Goal: Task Accomplishment & Management: Manage account settings

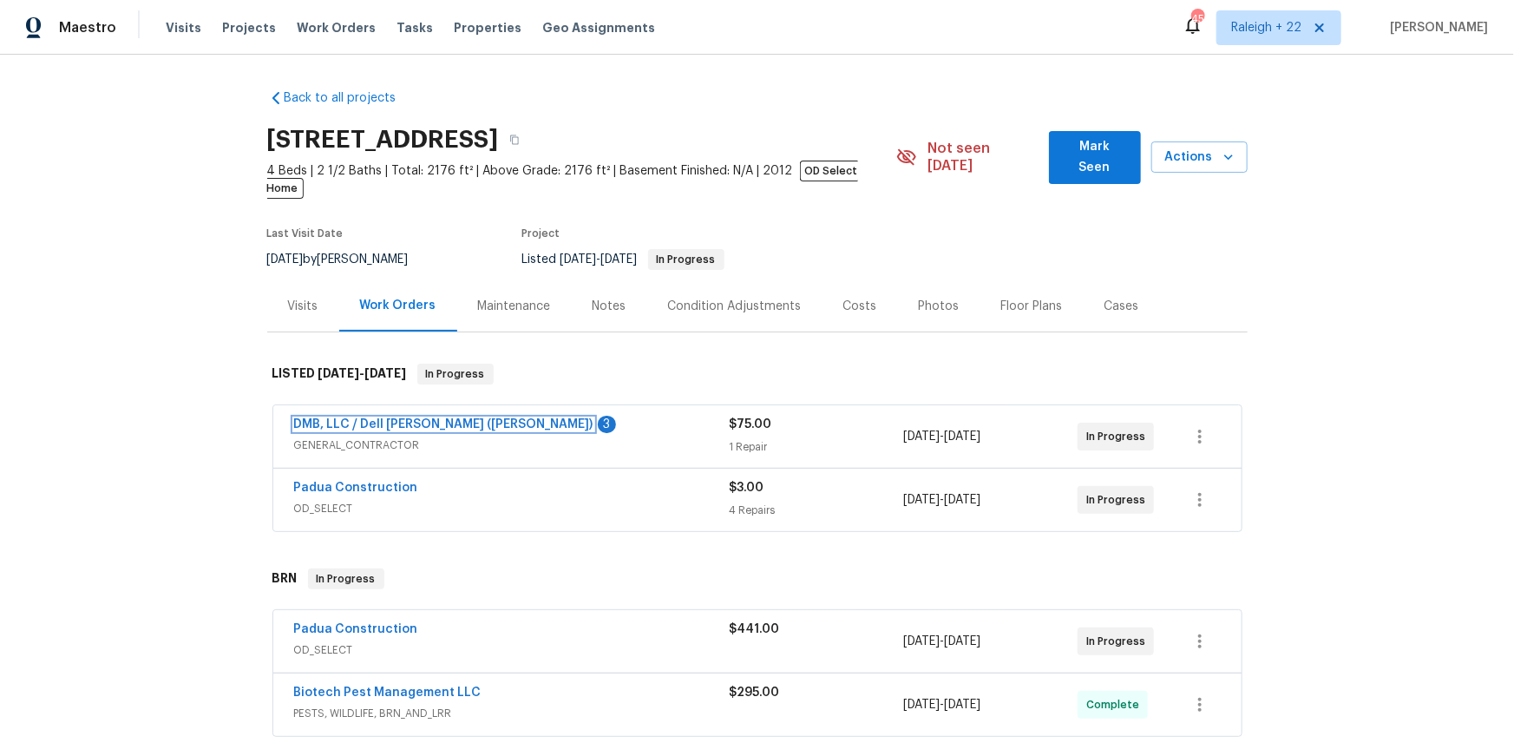
click at [395, 430] on link "DMB, LLC / Dell Bryson (Heise)" at bounding box center [443, 424] width 299 height 12
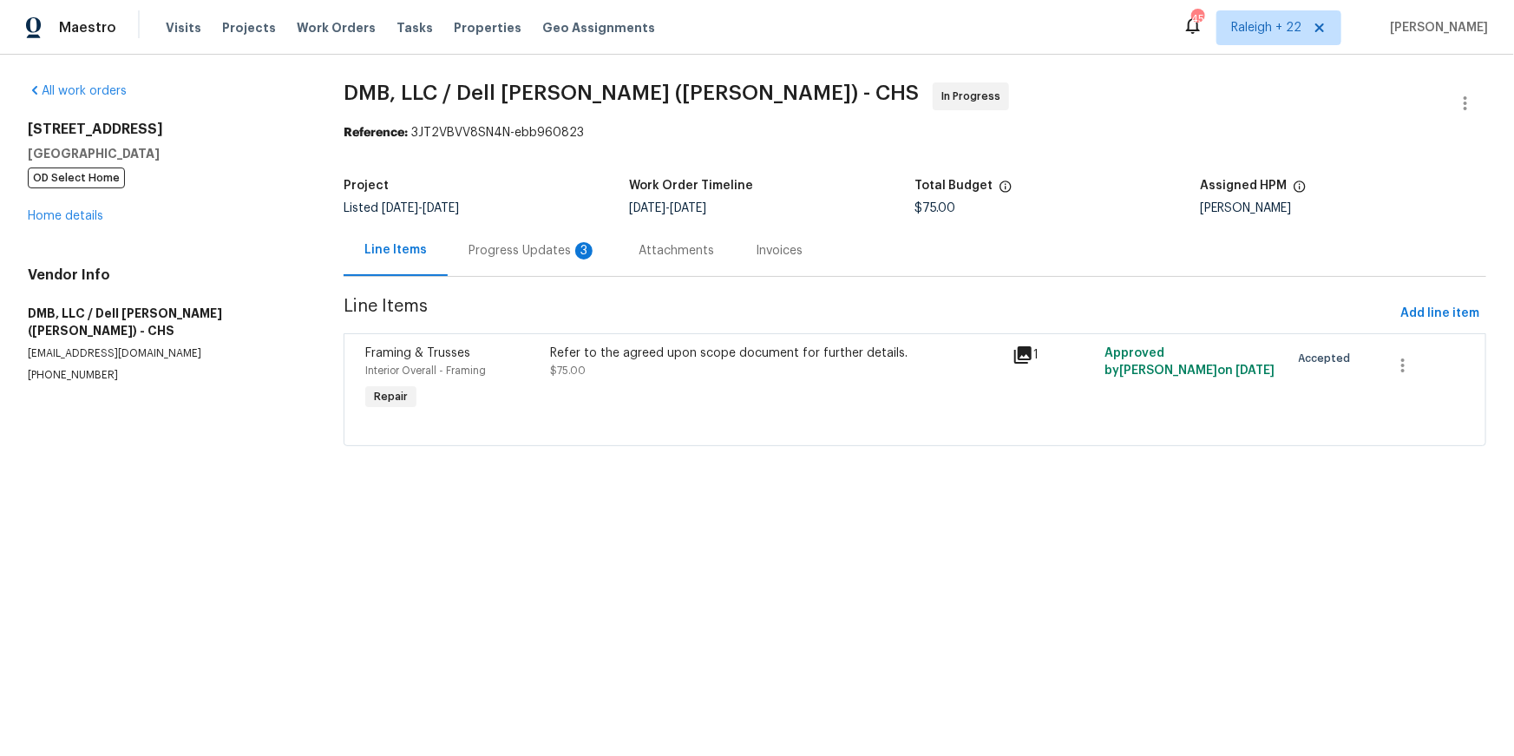
click at [544, 276] on div "Progress Updates 3" at bounding box center [533, 250] width 170 height 51
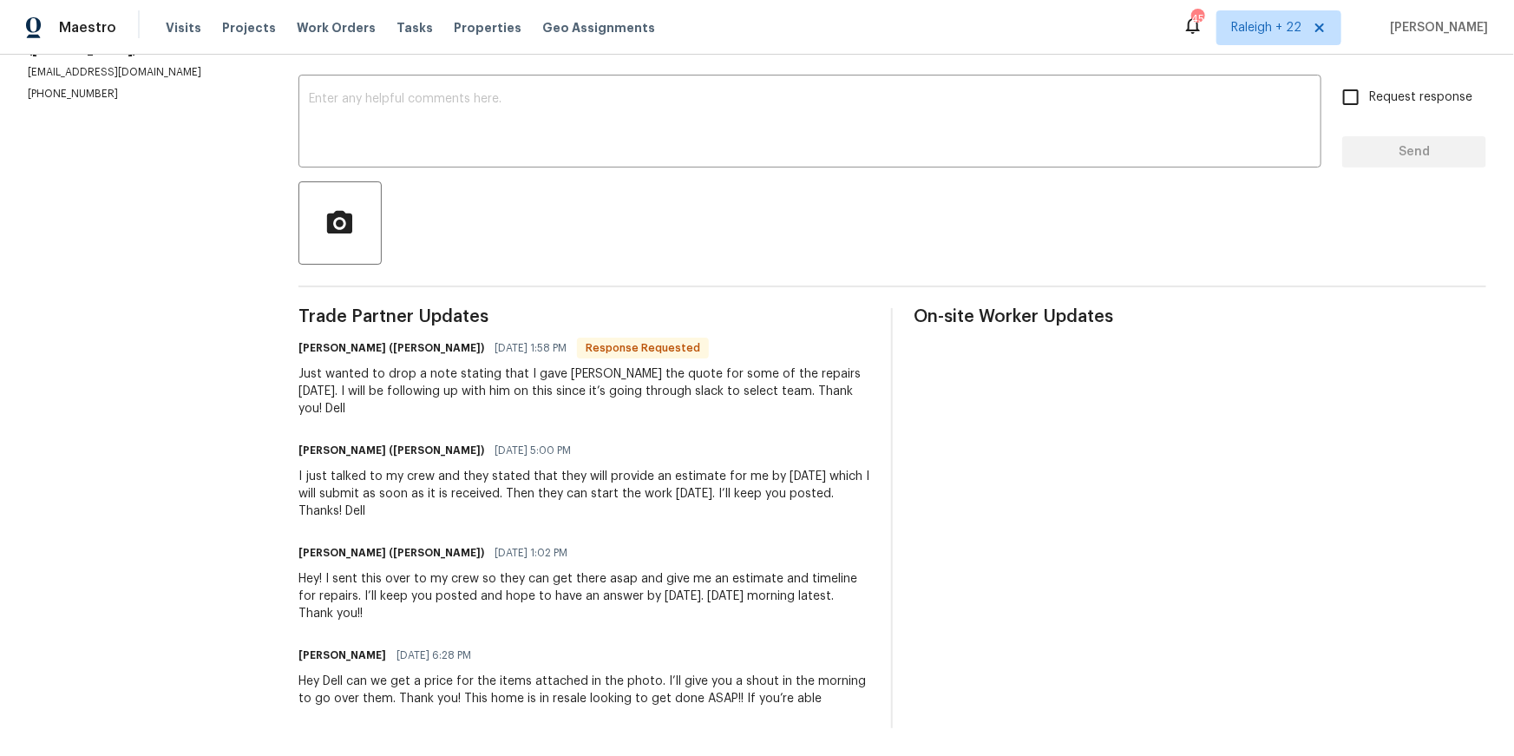
scroll to position [286, 0]
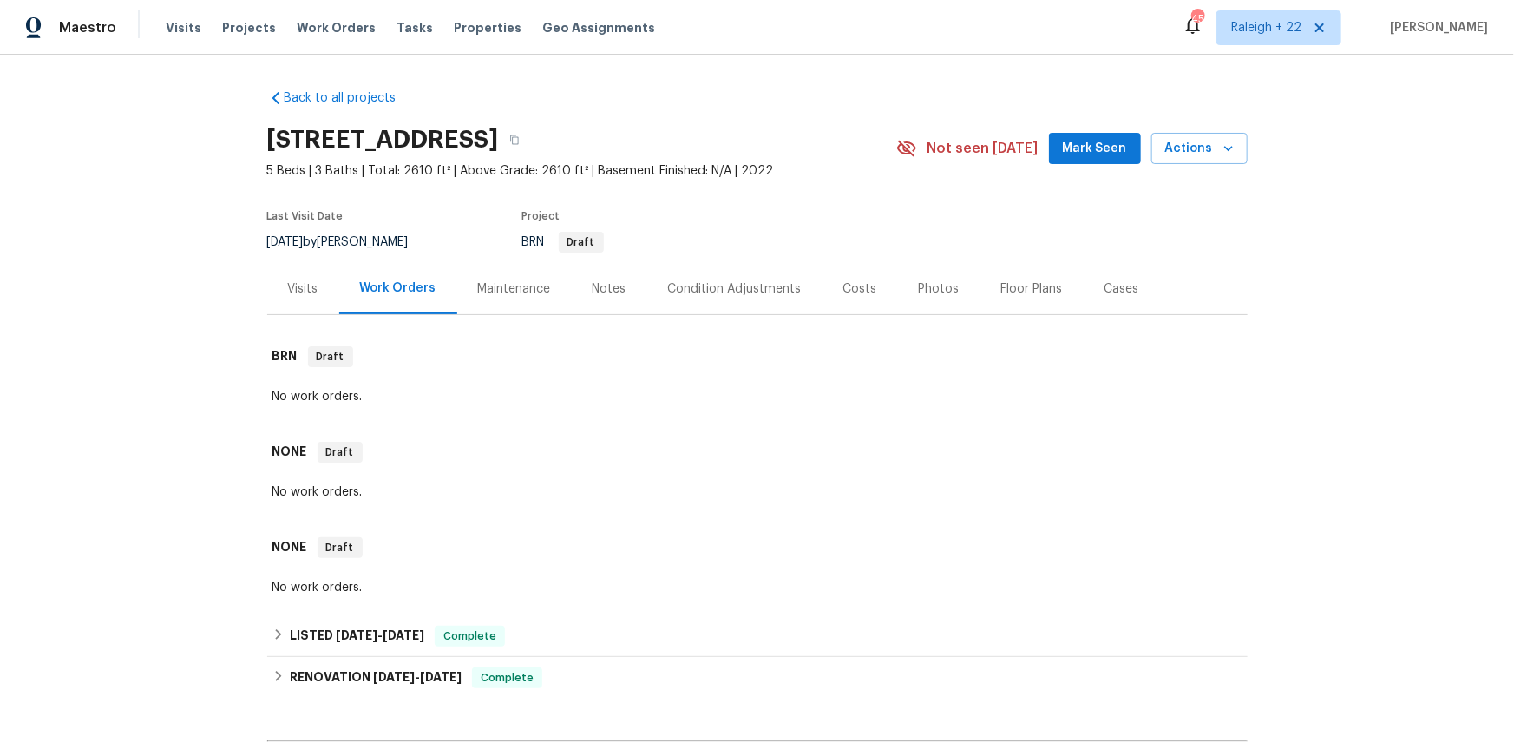
click at [310, 298] on div "Visits" at bounding box center [303, 288] width 30 height 17
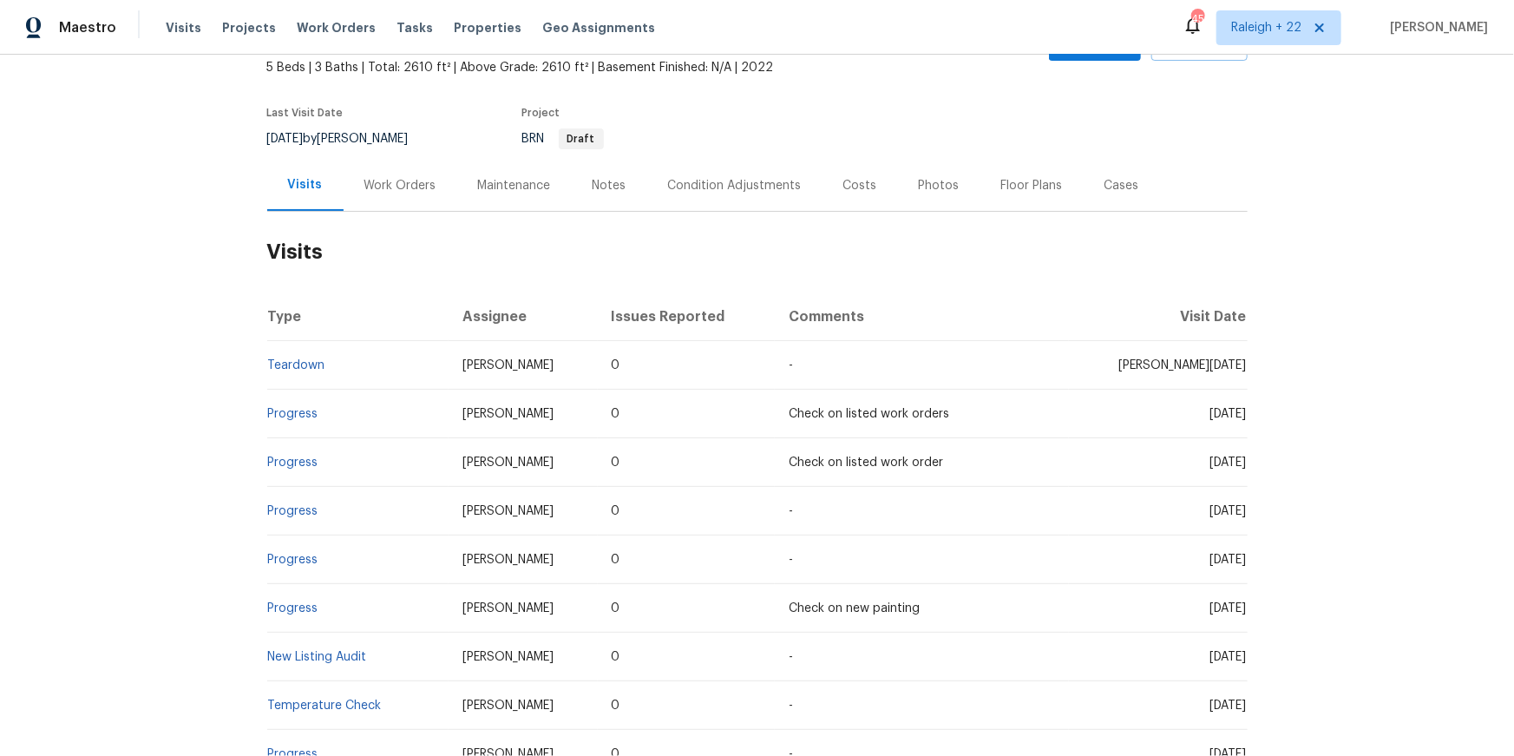
scroll to position [113, 0]
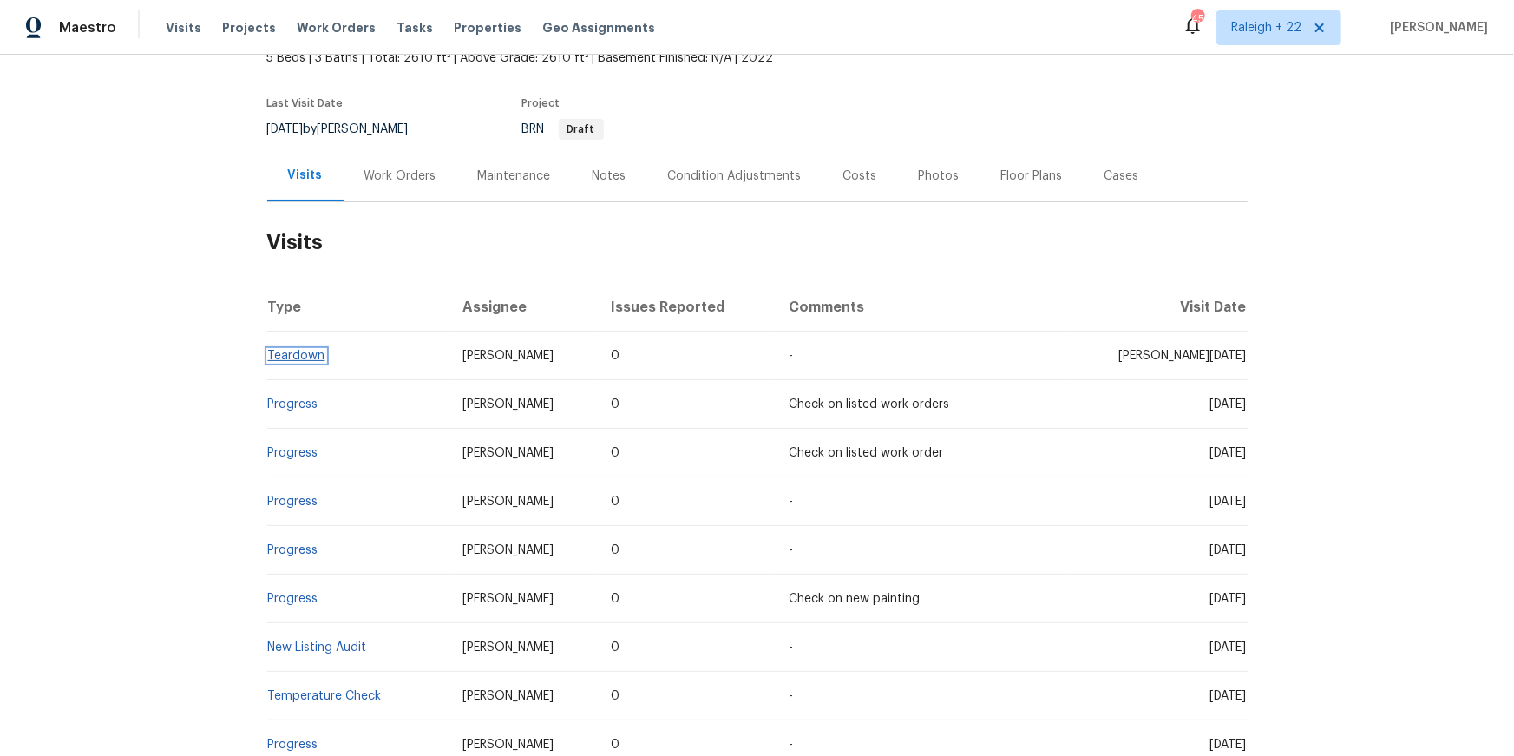
click at [305, 362] on link "Teardown" at bounding box center [296, 356] width 57 height 12
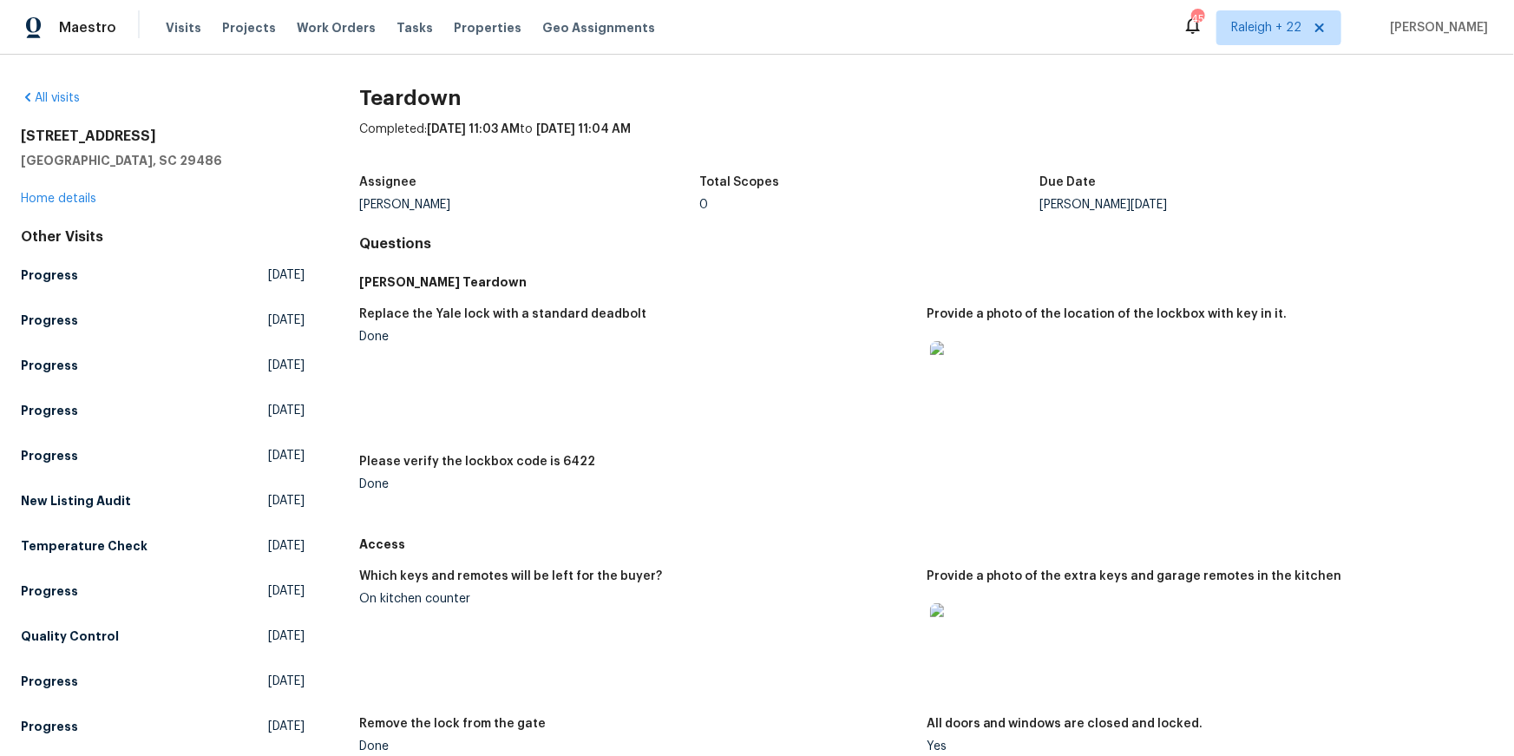
click at [967, 397] on img at bounding box center [958, 369] width 56 height 56
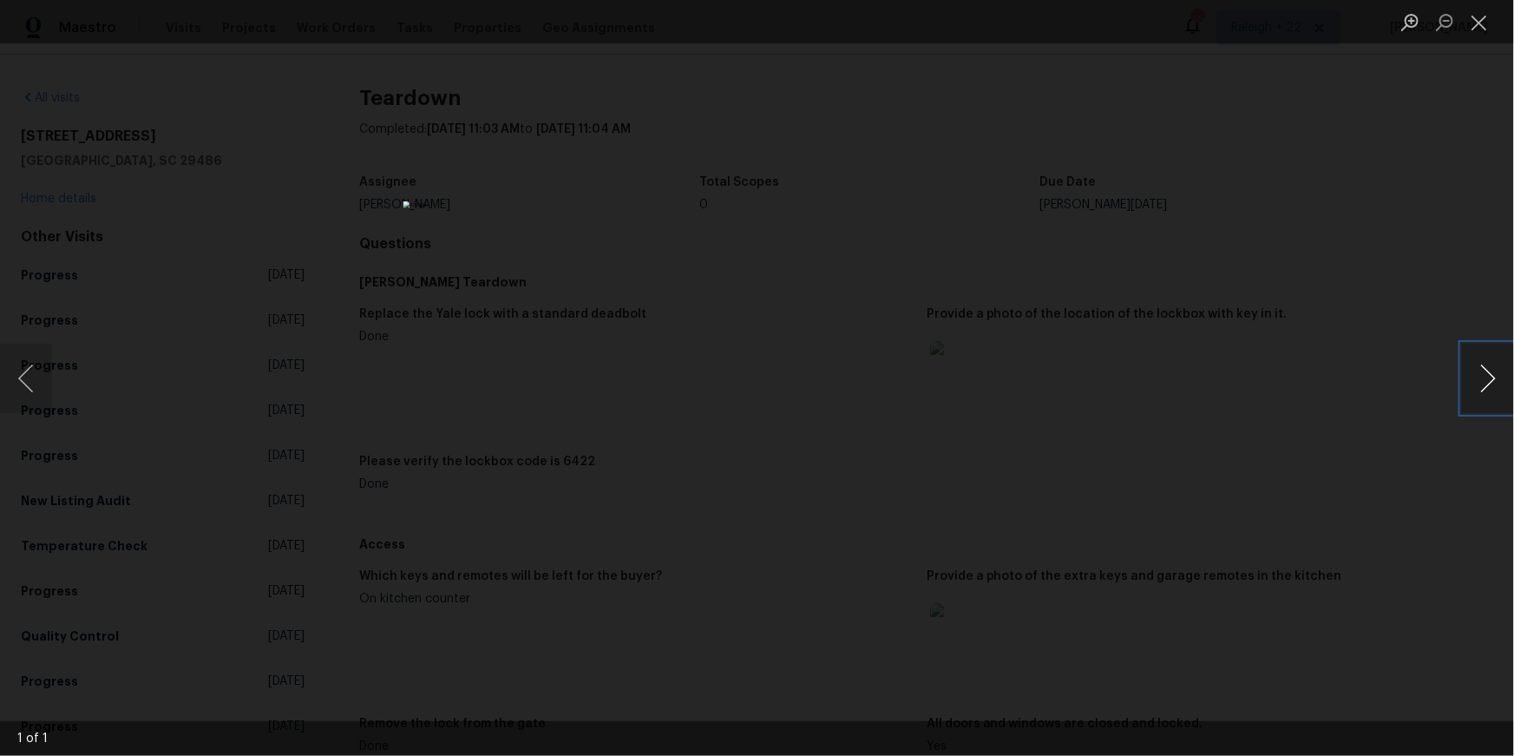
click at [1480, 375] on button "Next image" at bounding box center [1488, 378] width 52 height 69
click at [1471, 22] on button "Close lightbox" at bounding box center [1479, 22] width 35 height 30
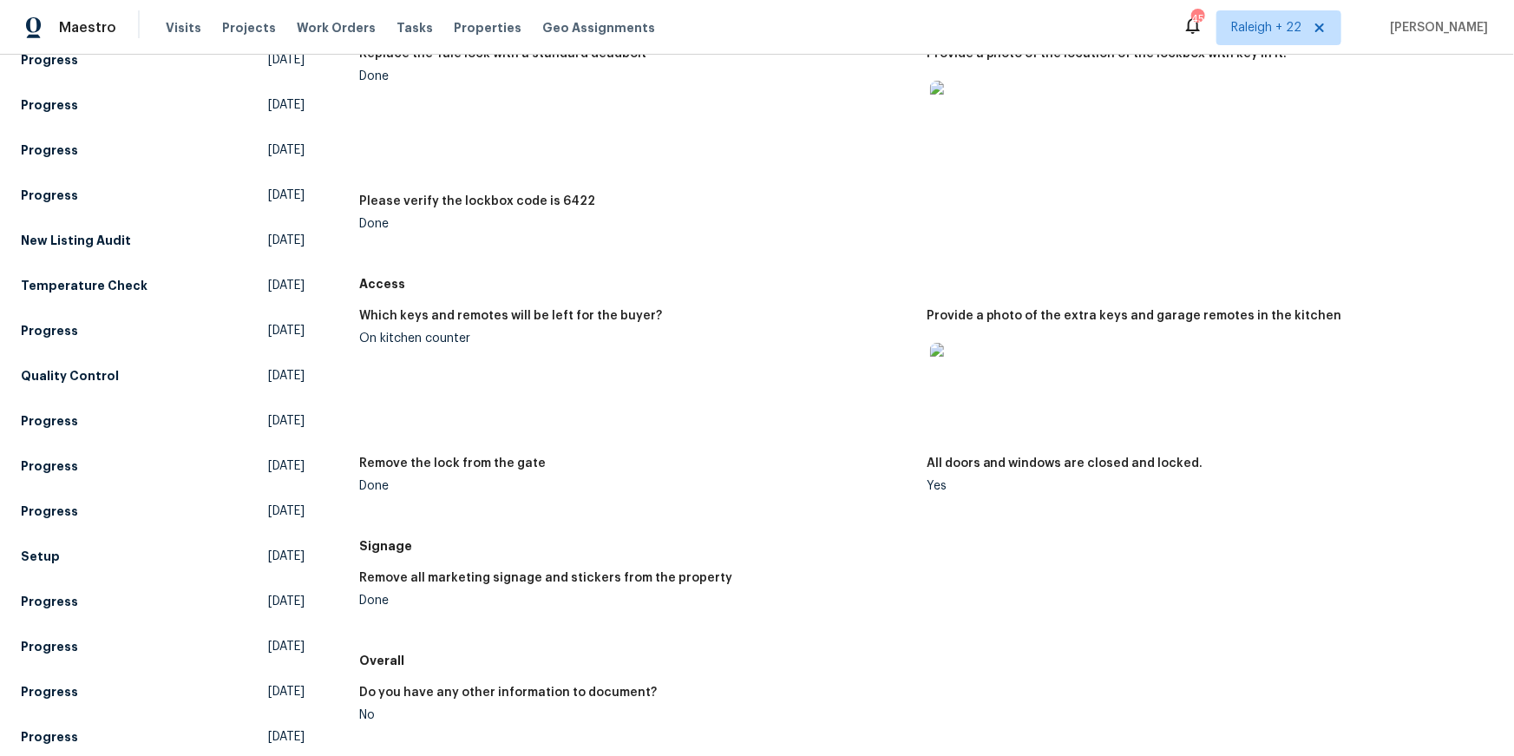
scroll to position [267, 0]
